Goal: Transaction & Acquisition: Purchase product/service

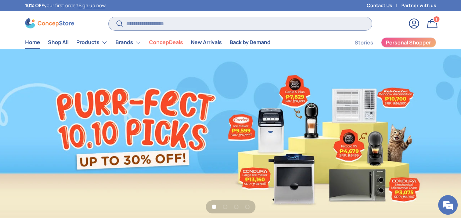
click at [156, 25] on input "Search" at bounding box center [240, 23] width 263 height 13
click at [431, 21] on link "Bag 1 1 item" at bounding box center [432, 23] width 14 height 14
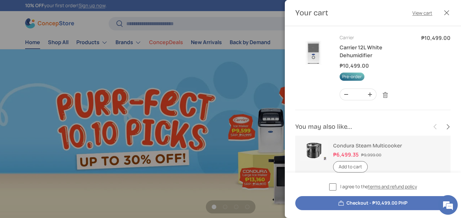
scroll to position [0, 461]
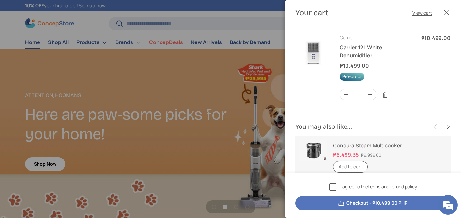
click at [332, 188] on label "I agree to the terms and refund policy" at bounding box center [373, 187] width 88 height 8
click at [332, 202] on button "Checkout - ₱10,499.00 PHP" at bounding box center [372, 203] width 155 height 14
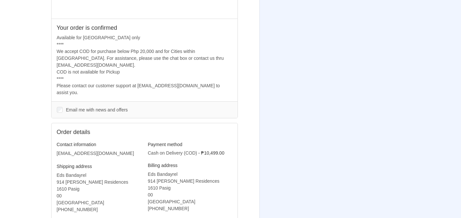
scroll to position [187, 0]
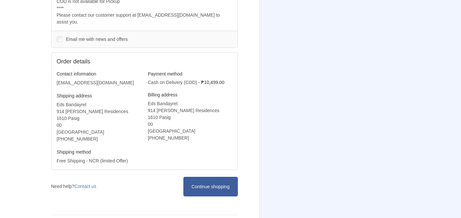
click at [224, 178] on link "Continue shopping" at bounding box center [210, 185] width 54 height 19
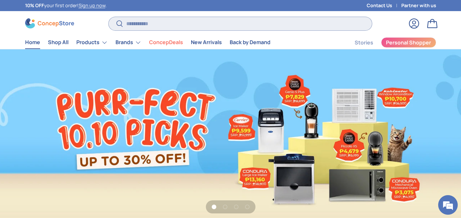
click at [143, 22] on input "Search" at bounding box center [240, 23] width 263 height 13
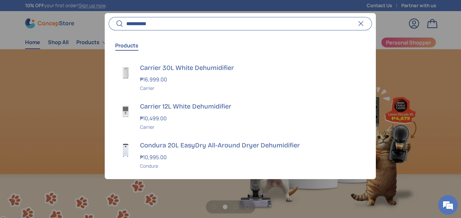
scroll to position [0, 461]
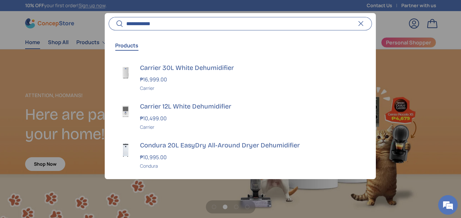
type input "**********"
click at [109, 16] on button "Search" at bounding box center [116, 23] width 15 height 15
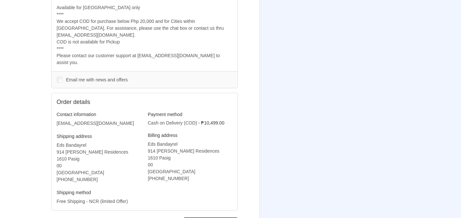
scroll to position [187, 0]
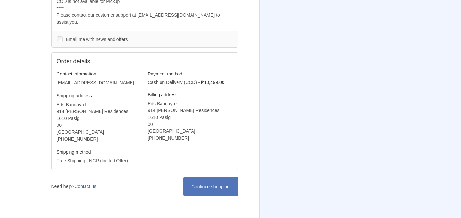
click at [87, 183] on link "Contact us" at bounding box center [85, 185] width 22 height 5
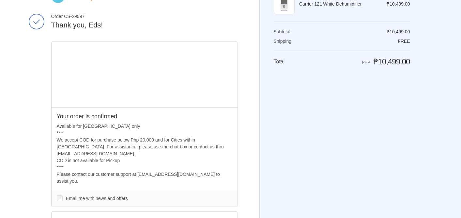
scroll to position [0, 0]
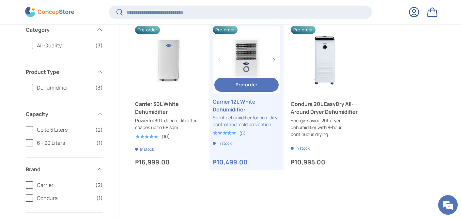
click at [248, 113] on link "Carrier 12L White Dehumidifier" at bounding box center [247, 106] width 68 height 16
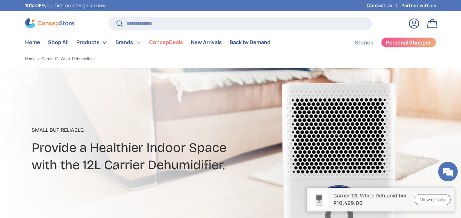
click at [422, 201] on link "View details" at bounding box center [433, 199] width 36 height 11
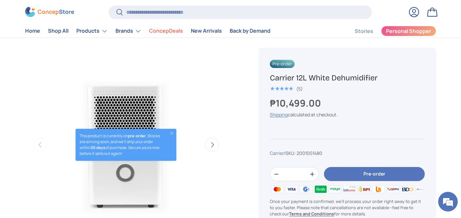
click at [171, 132] on button "Close" at bounding box center [171, 132] width 5 height 5
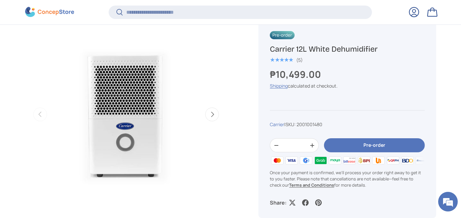
scroll to position [233, 0]
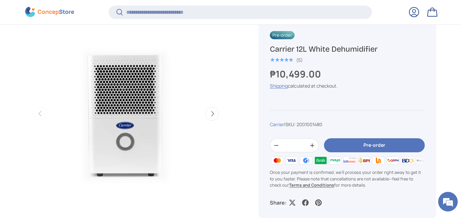
click at [388, 145] on button "Pre-order" at bounding box center [374, 145] width 100 height 14
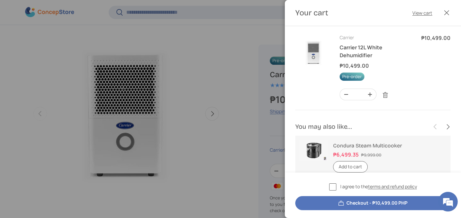
click at [326, 202] on button "Checkout - ₱10,499.00 PHP" at bounding box center [372, 203] width 155 height 14
click at [333, 189] on label "I agree to the terms and refund policy" at bounding box center [373, 187] width 88 height 8
click at [330, 202] on button "Checkout - ₱10,499.00 PHP" at bounding box center [372, 203] width 155 height 14
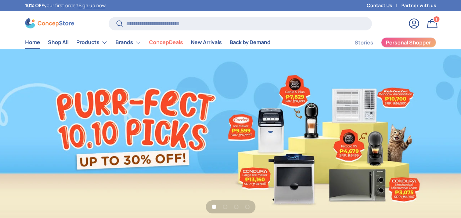
scroll to position [1687, 2667]
click at [385, 5] on link "Contact Us" at bounding box center [384, 5] width 35 height 7
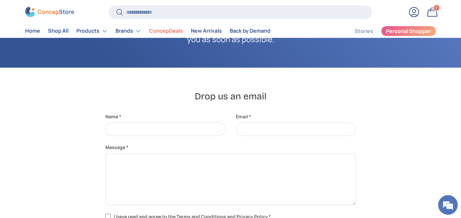
scroll to position [109, 0]
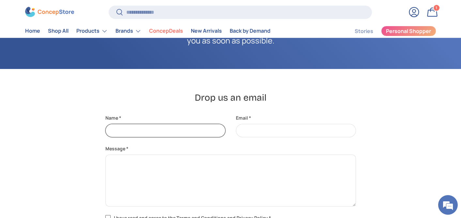
click at [150, 128] on input "Name" at bounding box center [165, 130] width 120 height 13
type input "**********"
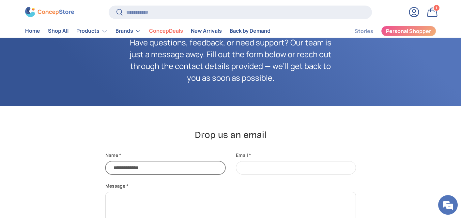
scroll to position [81, 0]
